Goal: Transaction & Acquisition: Purchase product/service

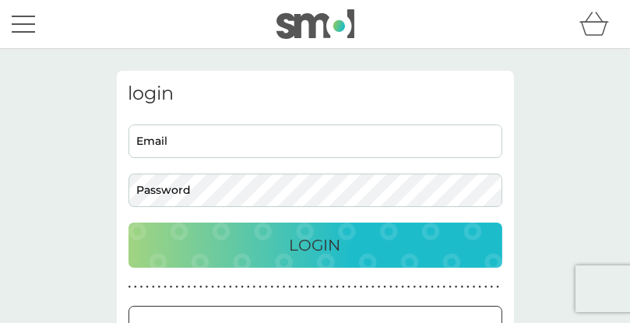
type input "[PERSON_NAME][EMAIL_ADDRESS][DOMAIN_NAME]"
click at [381, 247] on div "Login" at bounding box center [315, 245] width 343 height 25
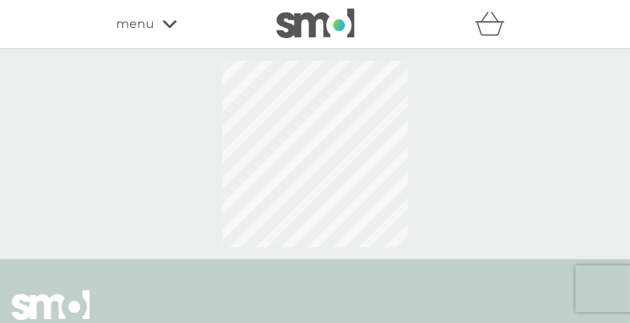
select select "119"
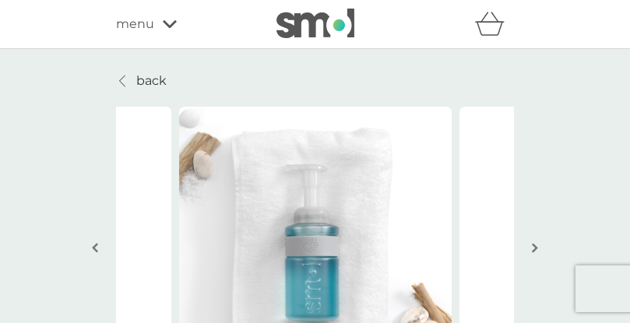
click at [127, 84] on div at bounding box center [123, 81] width 11 height 12
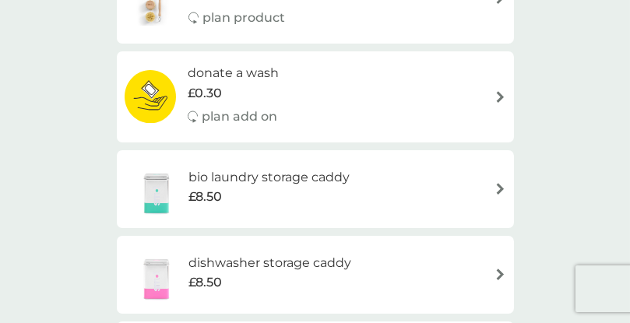
scroll to position [1623, 0]
click at [213, 200] on span "£8.50" at bounding box center [204, 197] width 33 height 20
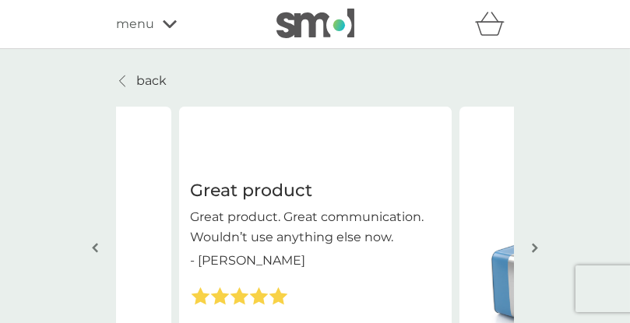
click at [178, 25] on div "menu" at bounding box center [183, 24] width 132 height 20
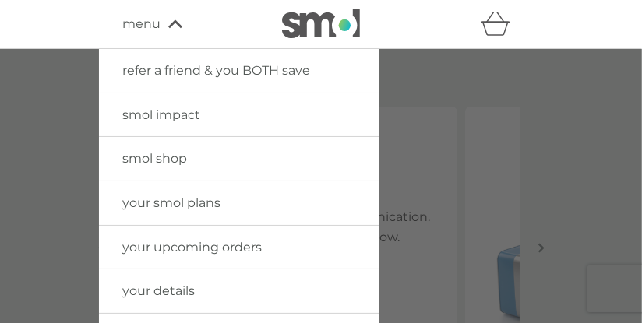
click at [226, 205] on link "your smol plans" at bounding box center [239, 203] width 280 height 44
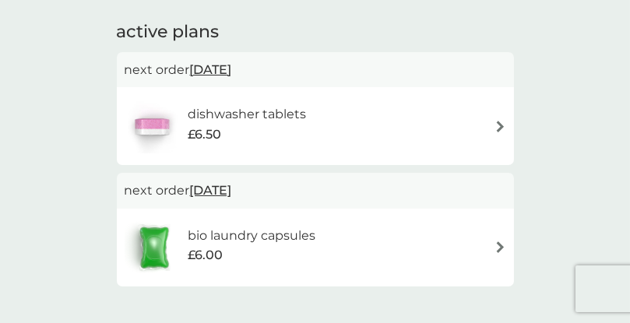
scroll to position [97, 0]
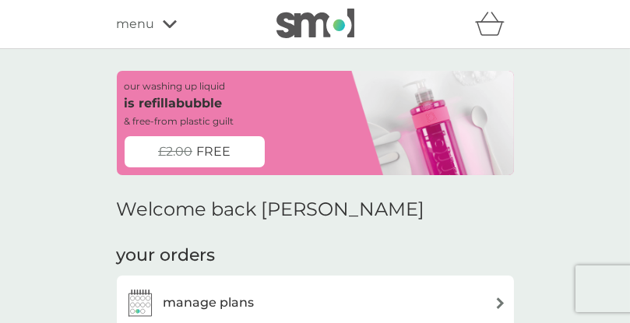
click at [234, 156] on div "£2.00 FREE" at bounding box center [195, 151] width 140 height 31
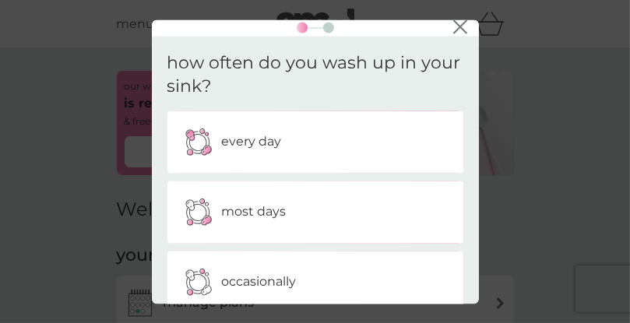
click at [200, 146] on img at bounding box center [198, 142] width 39 height 39
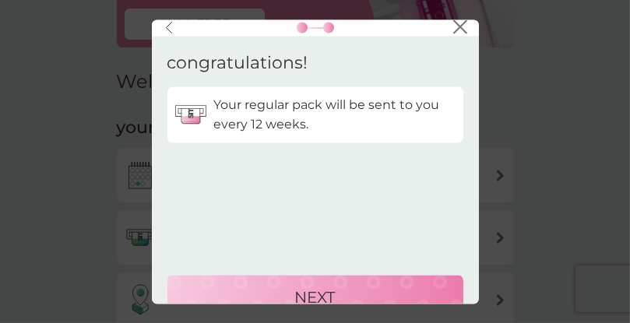
scroll to position [128, 0]
click at [498, 35] on div "back close congratulations! Your regular pack will be sent to you every 12 week…" at bounding box center [315, 161] width 630 height 323
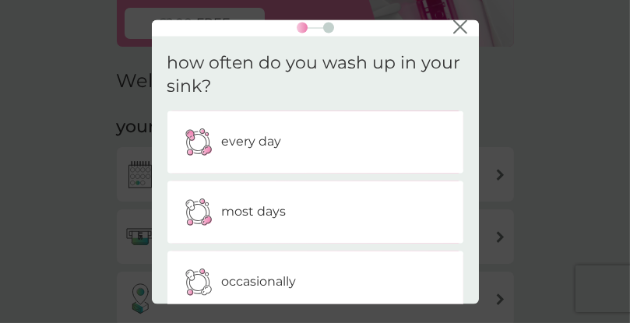
click at [463, 32] on icon "close" at bounding box center [460, 26] width 14 height 14
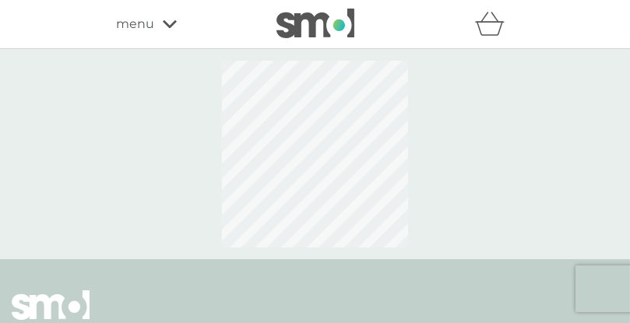
select select "119"
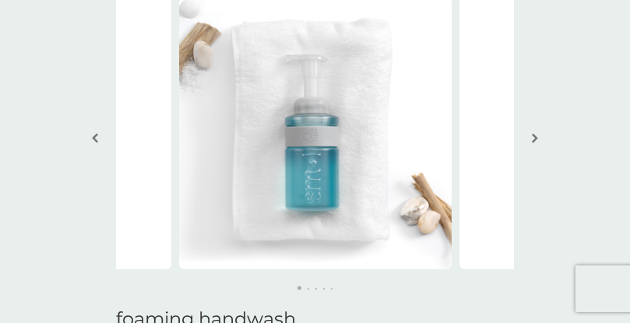
scroll to position [110, 0]
click at [539, 143] on button "button" at bounding box center [536, 139] width 12 height 78
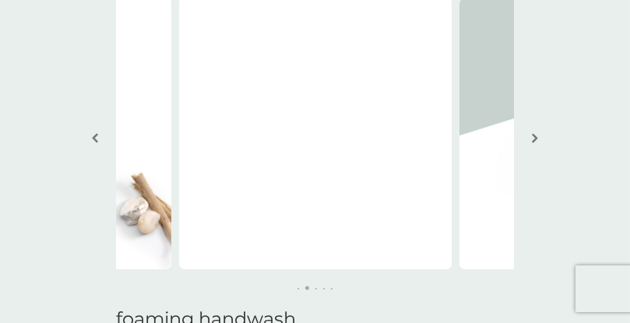
click at [537, 143] on img "button" at bounding box center [535, 138] width 6 height 12
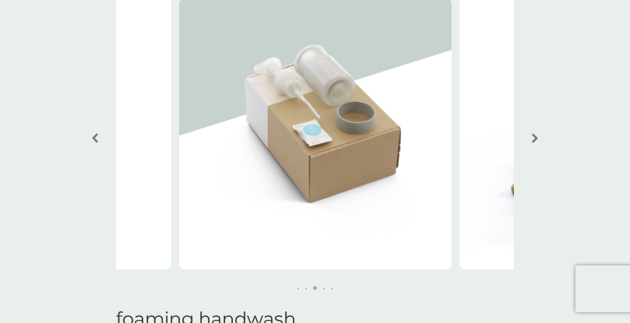
click at [533, 145] on button "button" at bounding box center [536, 139] width 12 height 78
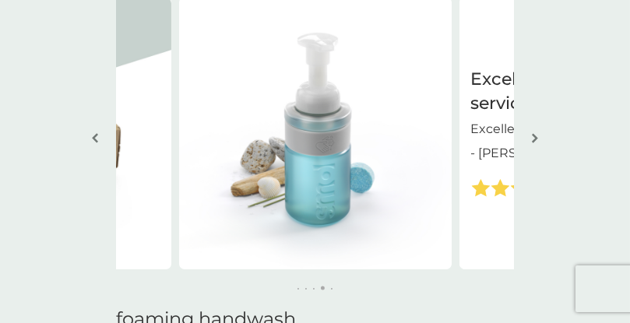
click at [535, 137] on img "button" at bounding box center [535, 138] width 6 height 12
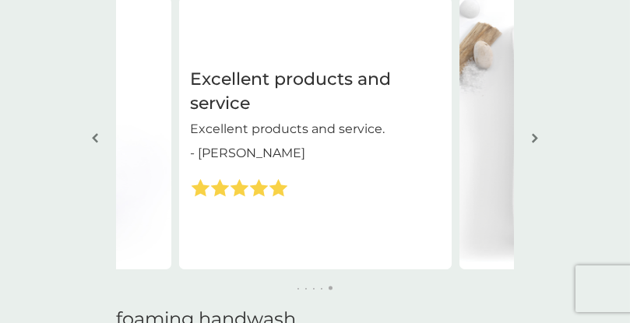
click at [535, 138] on img "button" at bounding box center [535, 138] width 6 height 12
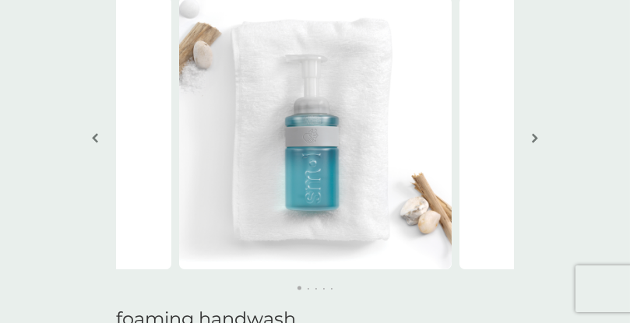
click at [539, 142] on button "button" at bounding box center [536, 139] width 12 height 78
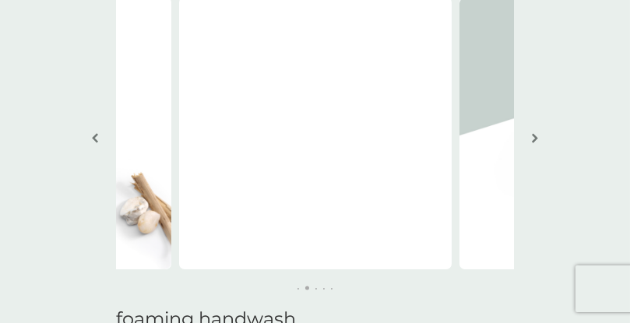
click at [540, 143] on button "button" at bounding box center [536, 139] width 12 height 78
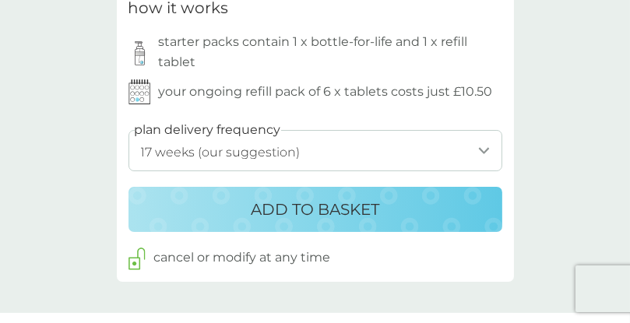
scroll to position [873, 0]
